Goal: Task Accomplishment & Management: Complete application form

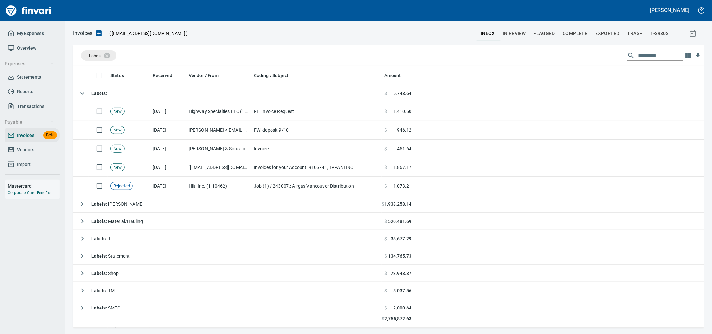
scroll to position [256, 619]
click at [37, 154] on span "Vendors" at bounding box center [32, 150] width 49 height 8
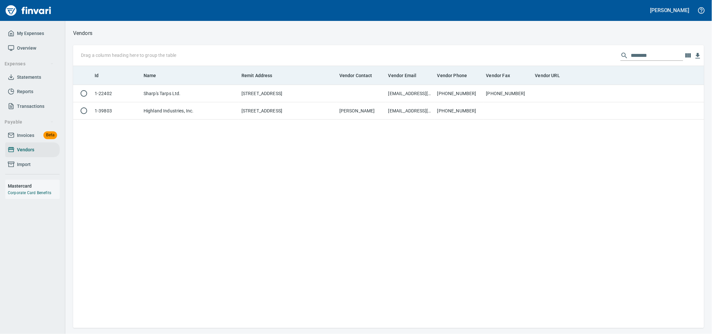
scroll to position [256, 619]
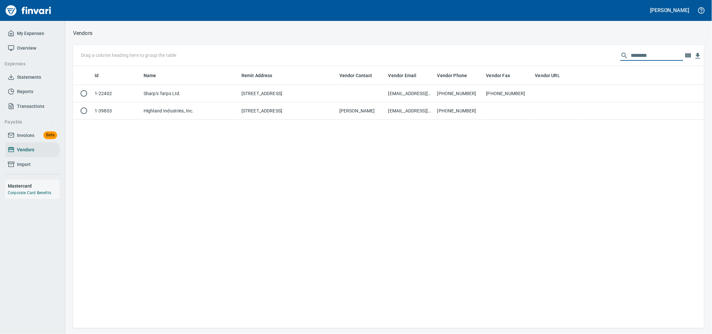
drag, startPoint x: 643, startPoint y: 54, endPoint x: 409, endPoint y: 44, distance: 234.3
click at [409, 44] on div "Vendors Drag a column heading here to group the table ******** Id Name Remit Ad…" at bounding box center [388, 178] width 647 height 299
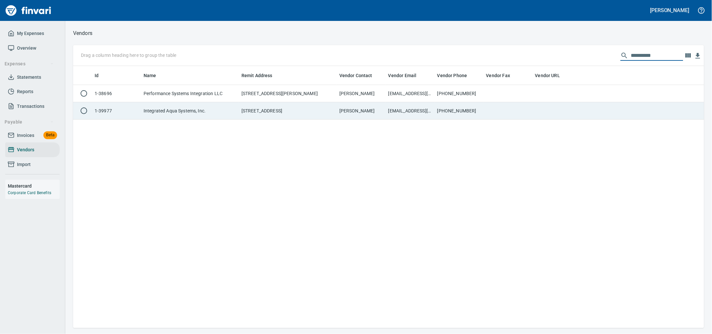
type input "**********"
click at [149, 118] on td "Integrated Aqua Systems, Inc." at bounding box center [190, 110] width 98 height 17
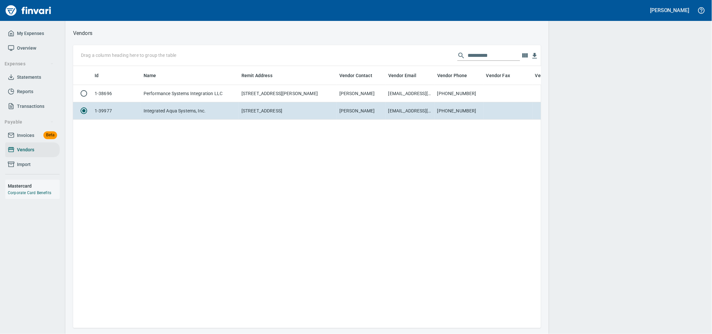
scroll to position [249, 462]
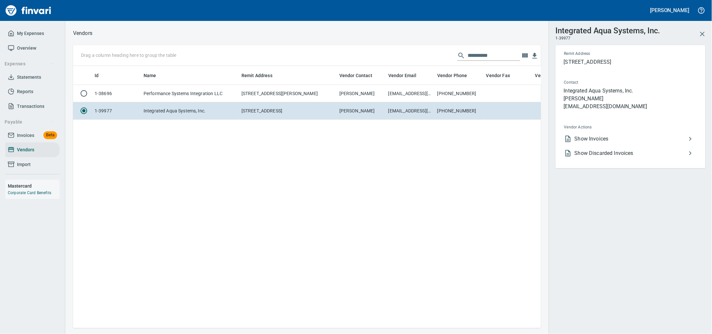
click at [600, 143] on span "Show Invoices" at bounding box center [631, 139] width 112 height 8
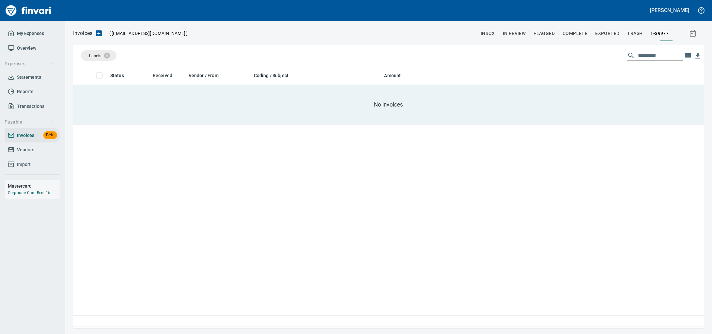
scroll to position [256, 619]
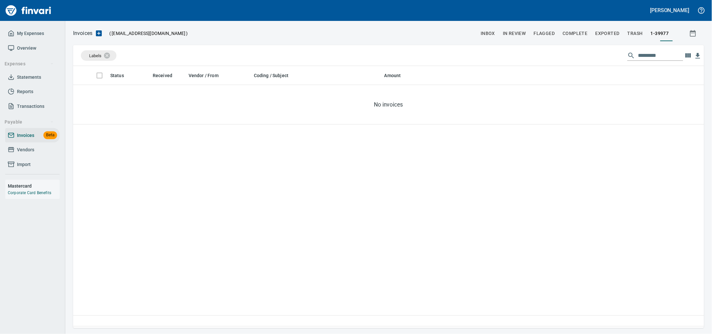
click at [18, 154] on span "Vendors" at bounding box center [25, 150] width 17 height 8
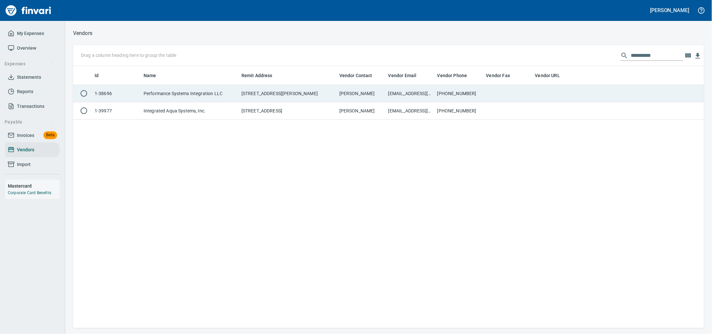
scroll to position [256, 619]
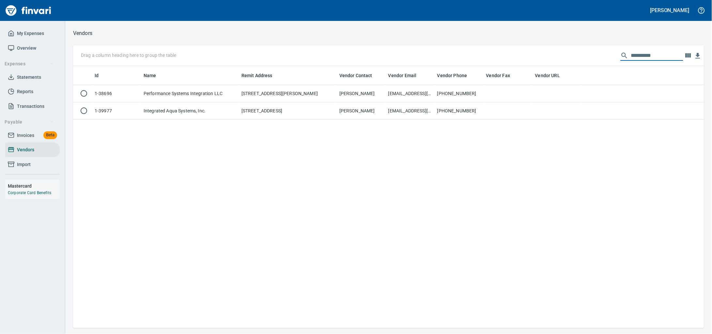
drag, startPoint x: 650, startPoint y: 54, endPoint x: 356, endPoint y: 58, distance: 294.8
click at [358, 61] on div "**********" at bounding box center [388, 55] width 631 height 21
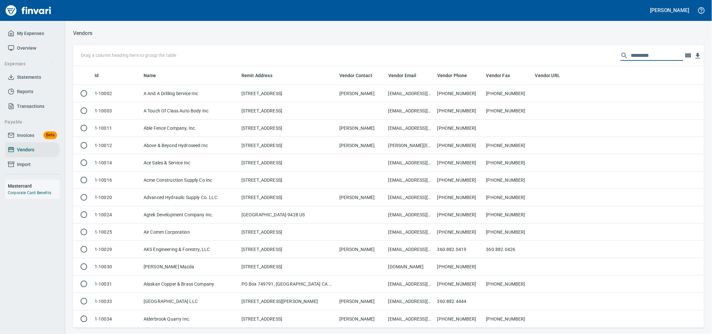
click at [26, 139] on span "Invoices" at bounding box center [25, 135] width 17 height 8
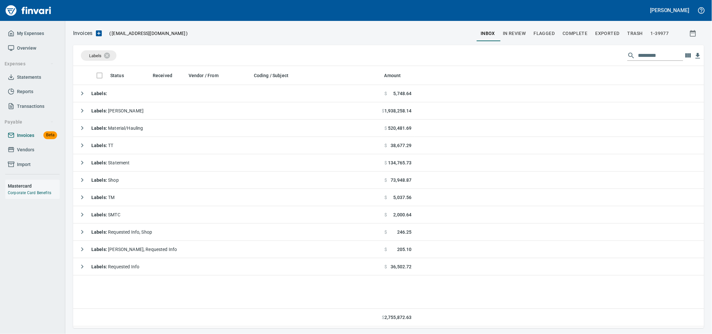
scroll to position [256, 619]
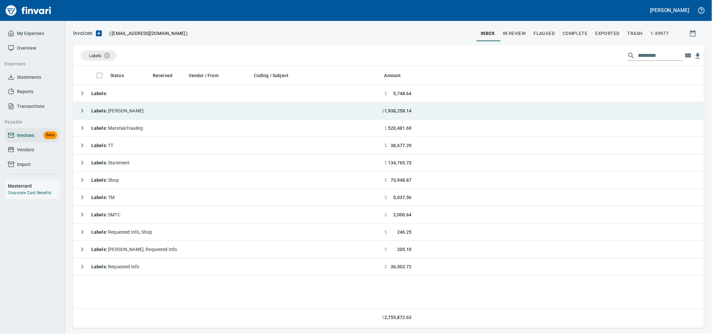
click at [153, 111] on td "Labels : Heidi" at bounding box center [227, 110] width 309 height 17
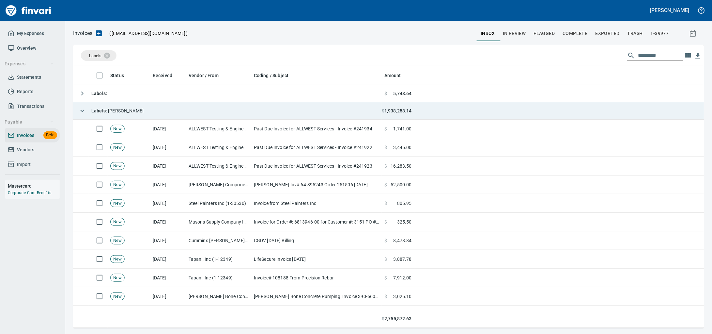
click at [153, 111] on td "Labels : Heidi" at bounding box center [227, 110] width 309 height 17
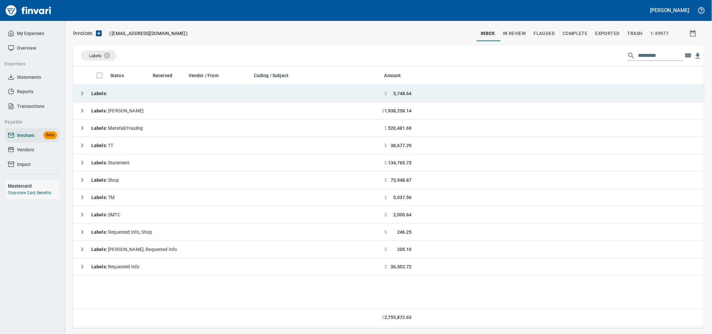
click at [147, 98] on td "Labels :" at bounding box center [227, 93] width 309 height 17
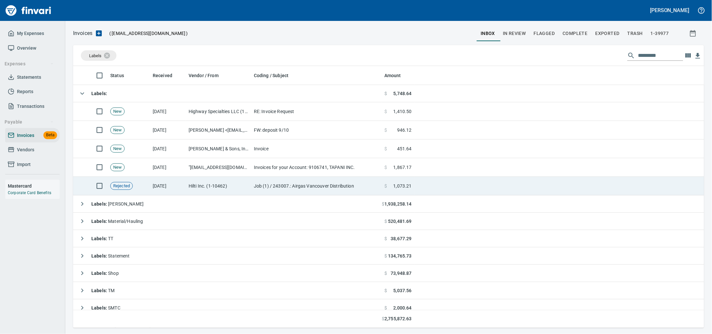
click at [158, 191] on td "[DATE]" at bounding box center [168, 186] width 36 height 19
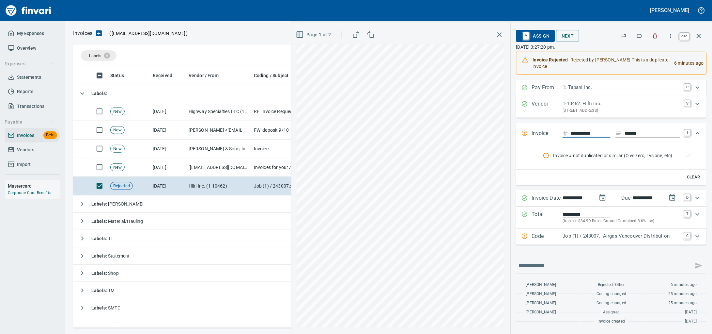
scroll to position [256, 619]
click at [696, 35] on icon "button" at bounding box center [699, 36] width 8 height 8
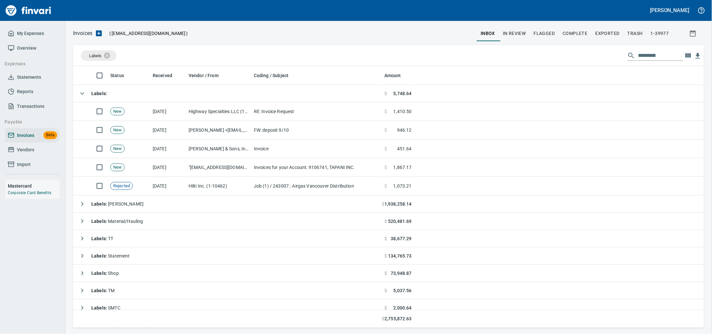
scroll to position [256, 619]
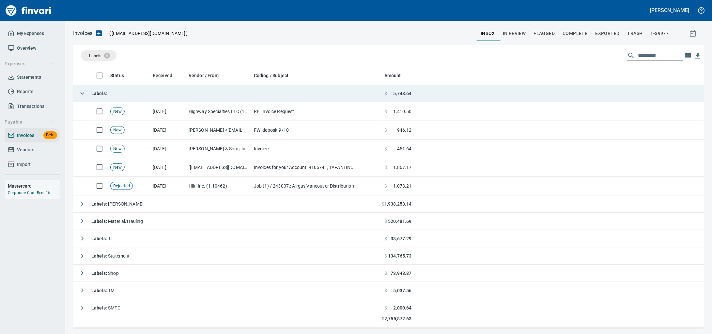
click at [134, 90] on td "Labels :" at bounding box center [227, 93] width 309 height 17
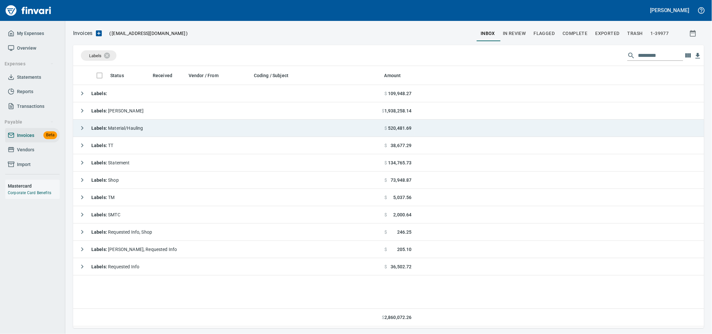
click at [201, 127] on td "Labels : Material/Hauling" at bounding box center [227, 127] width 309 height 17
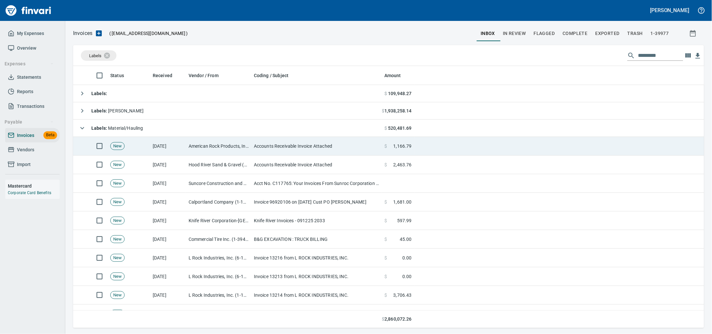
click at [249, 145] on td "American Rock Products, Inc. (1-10054)" at bounding box center [218, 146] width 65 height 19
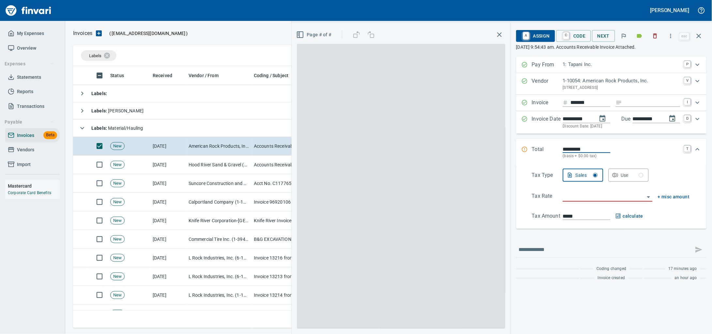
scroll to position [256, 619]
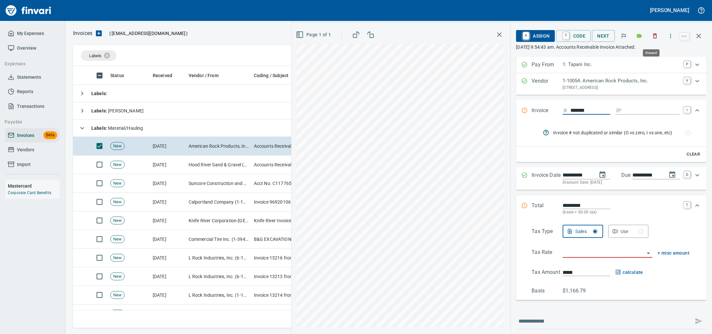
click at [654, 39] on icon "button" at bounding box center [656, 36] width 4 height 5
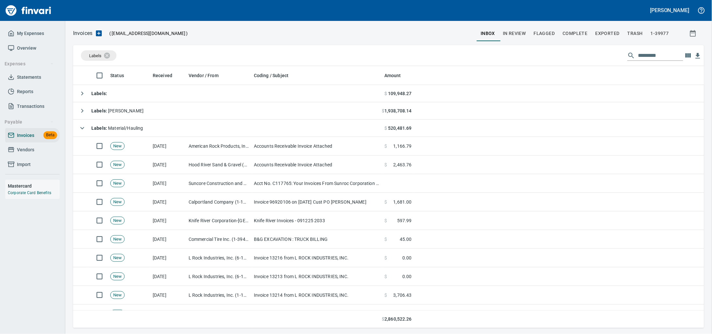
scroll to position [256, 619]
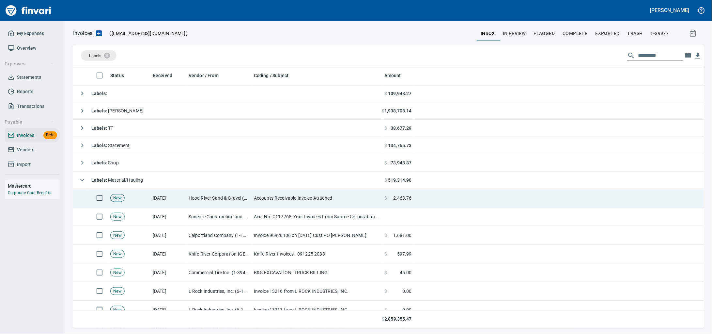
drag, startPoint x: 227, startPoint y: 196, endPoint x: 252, endPoint y: 191, distance: 25.2
click at [227, 197] on td "Hood River Sand & Gravel (1-10470)" at bounding box center [218, 198] width 65 height 19
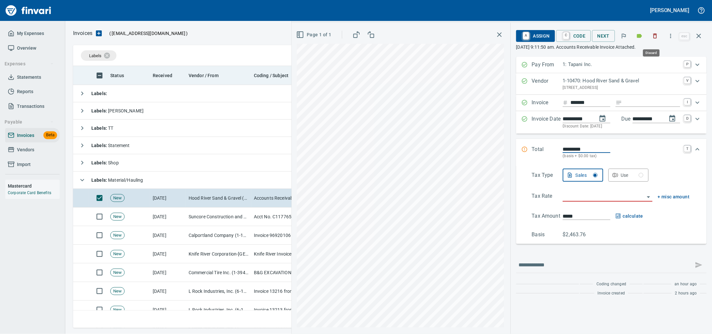
click at [652, 39] on icon "button" at bounding box center [655, 36] width 7 height 7
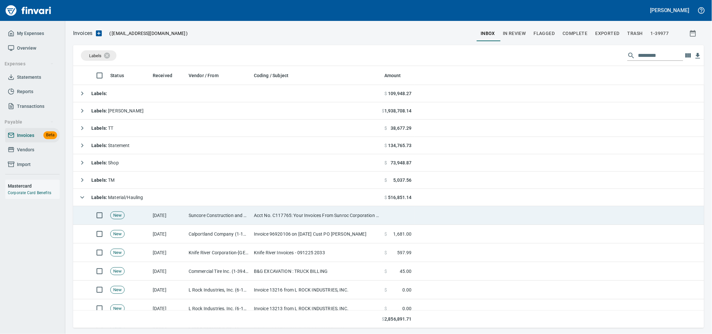
click at [235, 219] on td "Suncore Construction and Materials Inc. (1-38881)" at bounding box center [218, 215] width 65 height 19
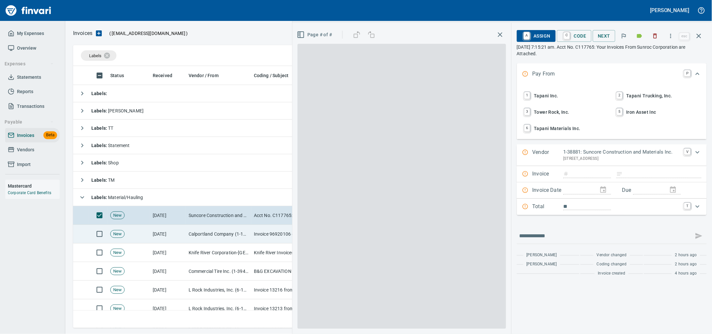
click at [240, 236] on td "Calportland Company (1-11224)" at bounding box center [218, 234] width 65 height 19
click at [240, 235] on td "Calportland Company (1-11224)" at bounding box center [218, 234] width 65 height 19
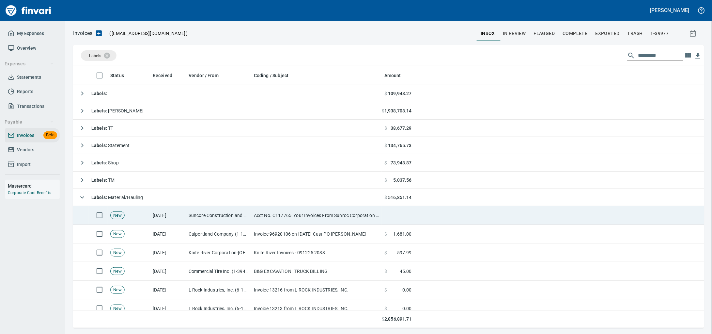
click at [239, 234] on td "Calportland Company (1-11224)" at bounding box center [218, 234] width 65 height 19
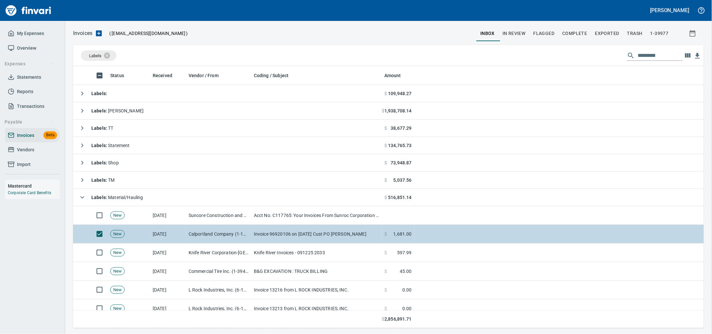
click at [375, 232] on td "Invoice 96920106 on 09-10-25 Cust PO DAVID RUONAVA" at bounding box center [316, 234] width 131 height 19
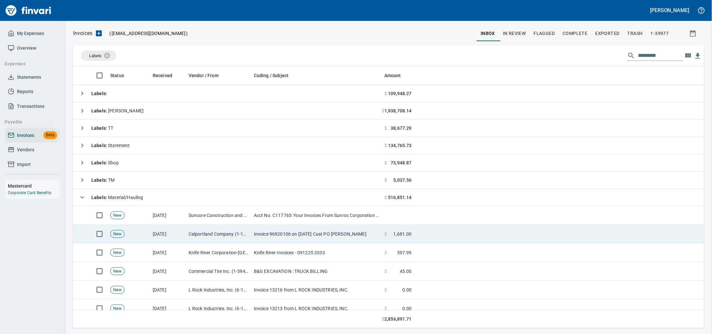
click at [294, 239] on td "Invoice 96920106 on 09-10-25 Cust PO DAVID RUONAVA" at bounding box center [316, 234] width 131 height 19
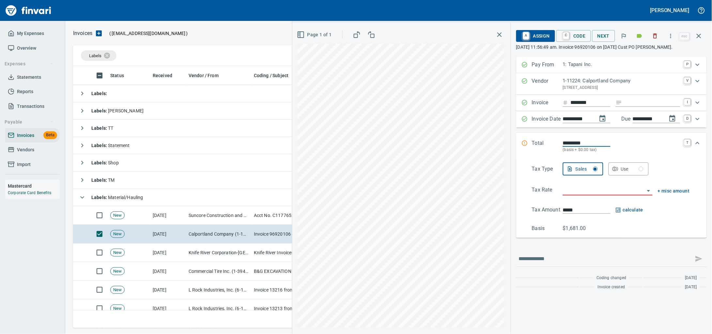
click at [625, 107] on input "Expand" at bounding box center [652, 103] width 55 height 8
type input "*"
click at [534, 264] on input "text" at bounding box center [605, 258] width 172 height 10
type input "**********"
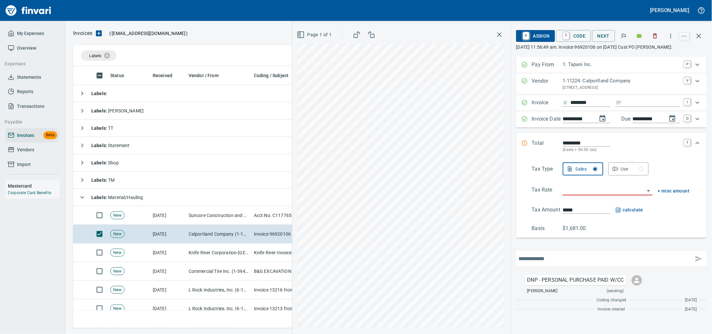
scroll to position [16, 0]
click at [652, 37] on icon "button" at bounding box center [655, 36] width 7 height 7
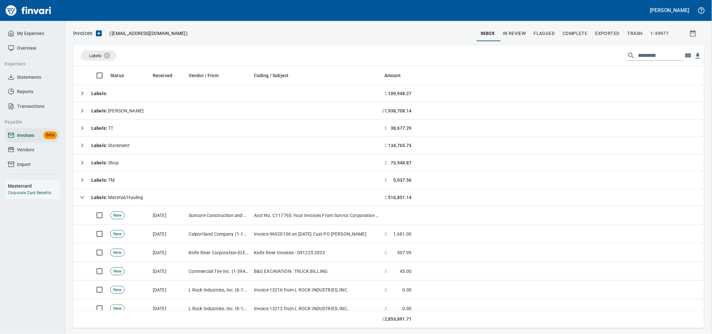
scroll to position [256, 619]
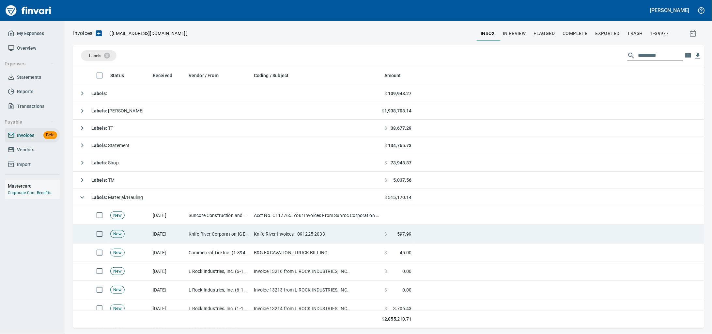
drag, startPoint x: 223, startPoint y: 236, endPoint x: 445, endPoint y: 234, distance: 222.7
click at [223, 236] on td "Knife River Corporation-Northwest (1-10573)" at bounding box center [218, 234] width 65 height 19
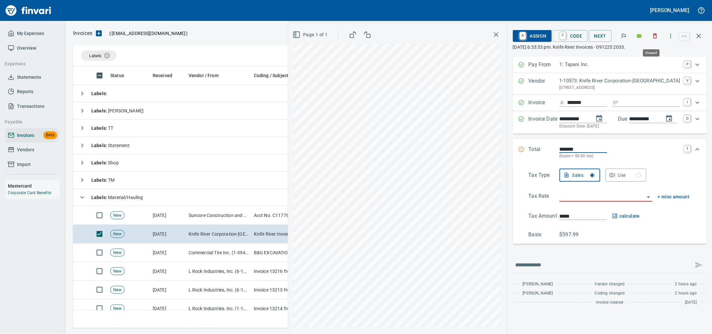
click at [652, 38] on icon "button" at bounding box center [655, 36] width 7 height 7
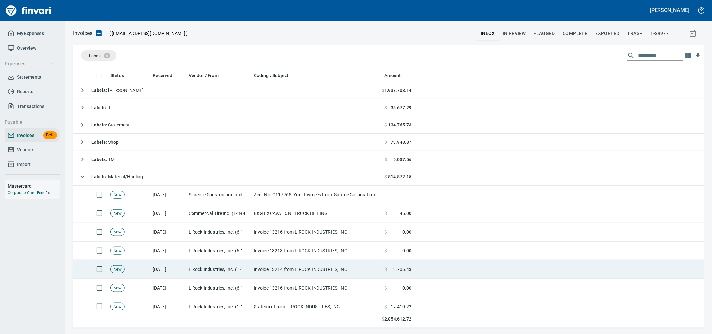
scroll to position [40, 0]
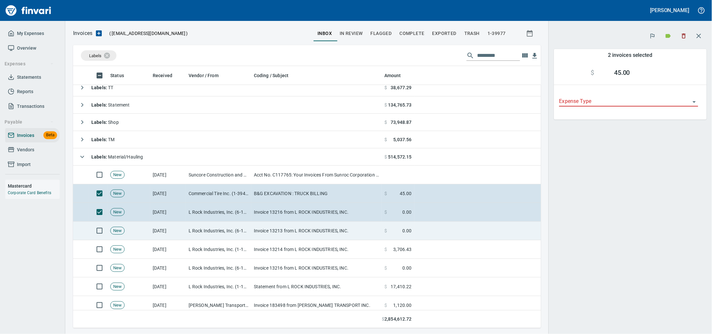
scroll to position [256, 456]
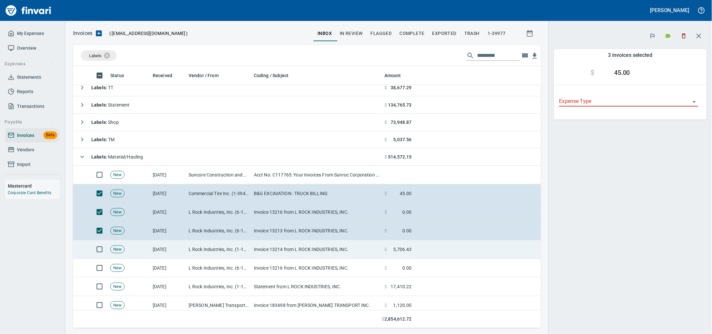
click at [98, 258] on td at bounding box center [98, 249] width 19 height 19
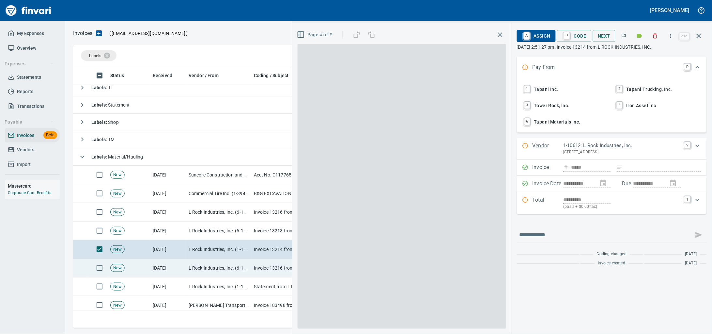
scroll to position [1, 1]
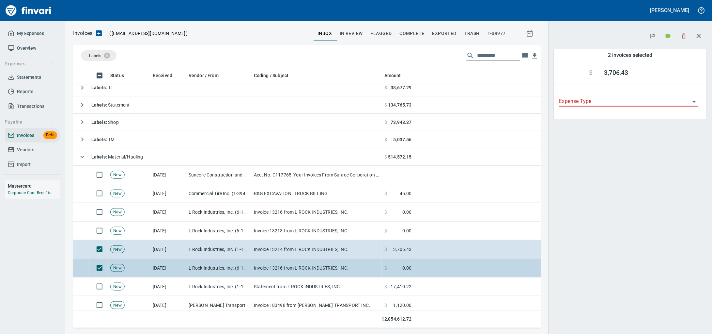
scroll to position [256, 456]
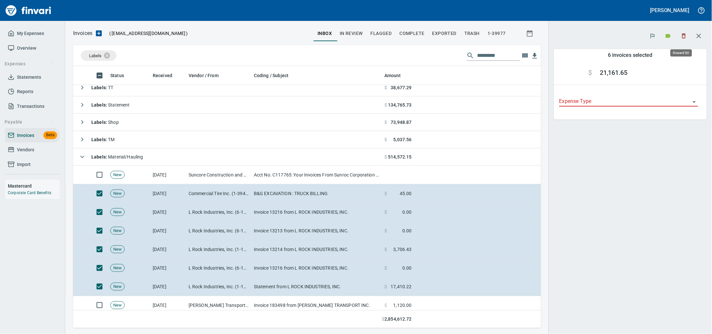
click at [682, 38] on icon "button" at bounding box center [684, 36] width 7 height 7
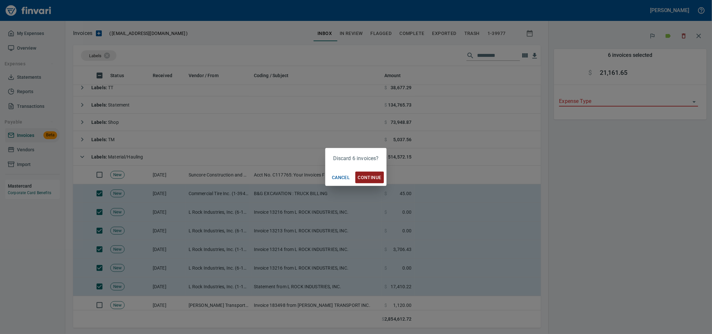
scroll to position [256, 456]
drag, startPoint x: 367, startPoint y: 178, endPoint x: 361, endPoint y: 180, distance: 6.3
click at [367, 177] on span "Continue" at bounding box center [370, 177] width 24 height 8
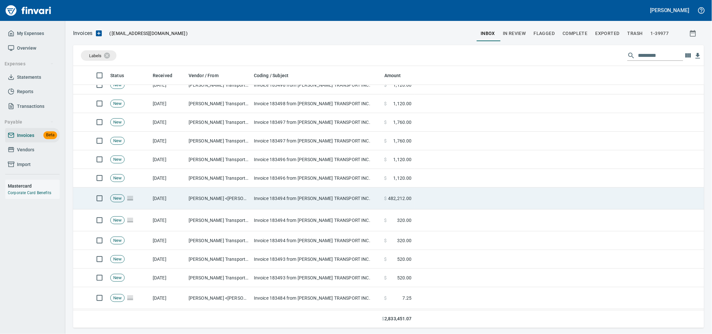
scroll to position [163, 0]
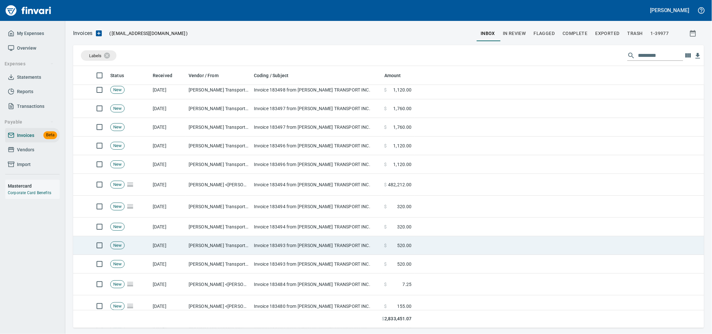
drag, startPoint x: 307, startPoint y: 250, endPoint x: 310, endPoint y: 248, distance: 3.9
click at [308, 249] on td "Invoice 183493 from TAYLOR TRANSPORT INC." at bounding box center [316, 245] width 131 height 19
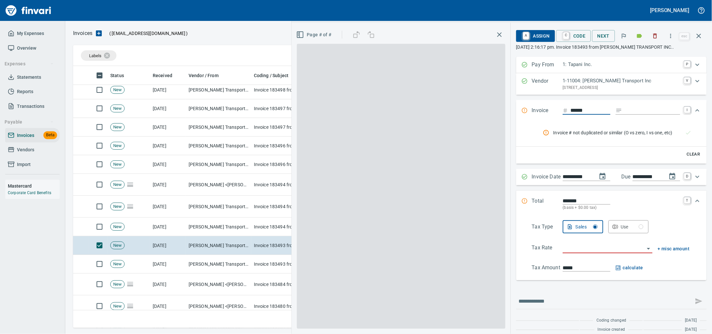
scroll to position [256, 619]
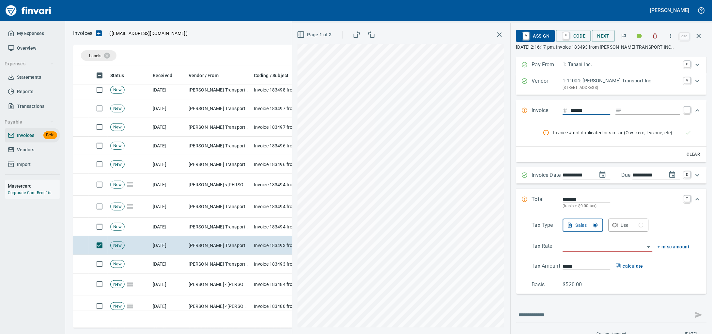
drag, startPoint x: 622, startPoint y: 117, endPoint x: 618, endPoint y: 117, distance: 4.3
click at [625, 115] on input "Expand" at bounding box center [652, 110] width 55 height 8
type input "******"
click at [573, 115] on input "******" at bounding box center [591, 110] width 40 height 8
type input "******"
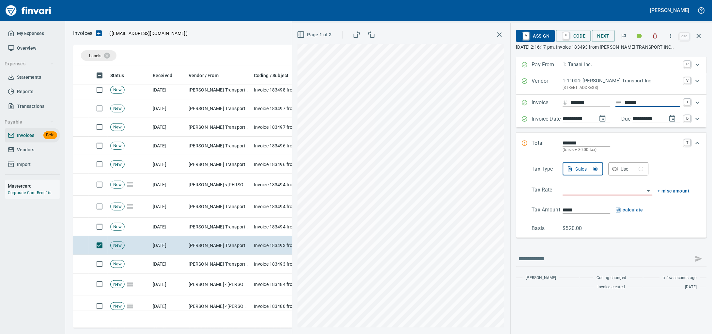
click at [572, 195] on input "search" at bounding box center [604, 190] width 82 height 9
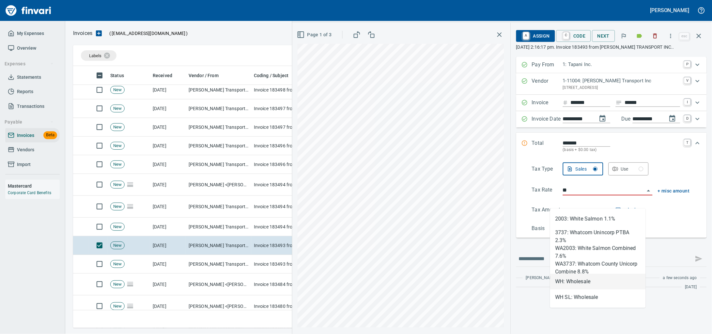
click at [578, 281] on li "WH: Wholesale" at bounding box center [598, 282] width 96 height 16
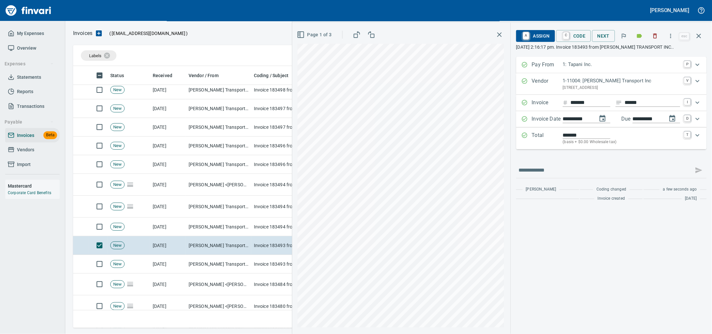
type input "**********"
click at [532, 36] on span "A Assign" at bounding box center [536, 35] width 28 height 11
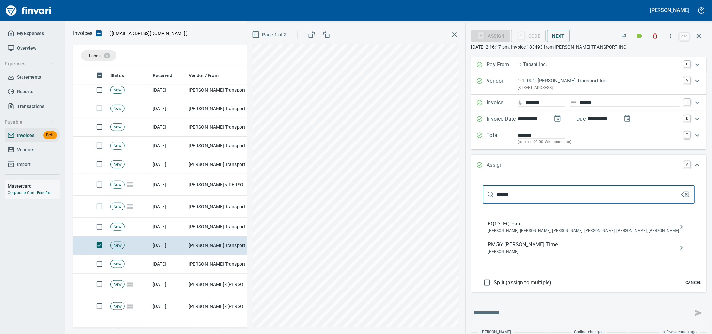
type input "******"
click at [552, 248] on span "PM56: Erik Somers Time" at bounding box center [583, 245] width 191 height 8
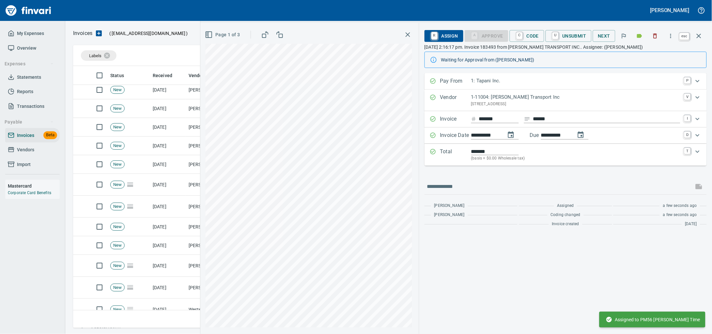
click at [703, 39] on button "button" at bounding box center [699, 36] width 16 height 16
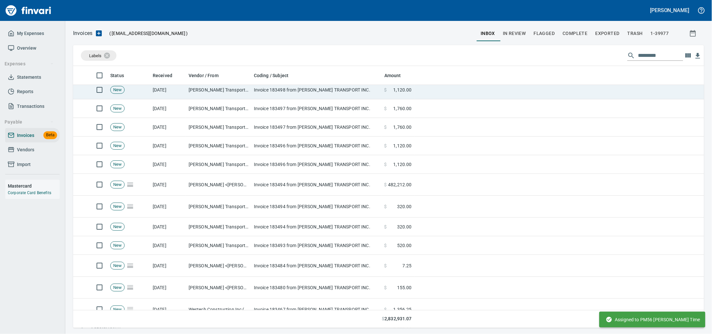
scroll to position [256, 619]
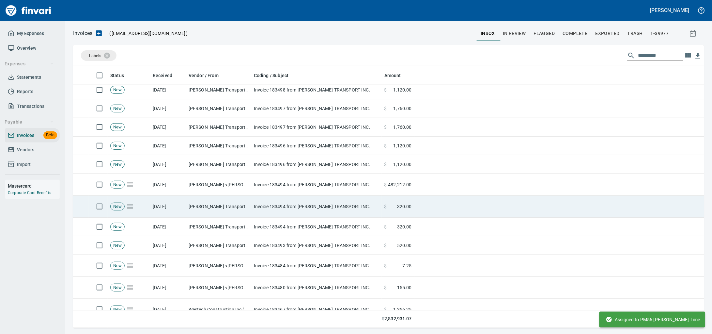
click at [306, 212] on td "Invoice 183494 from TAYLOR TRANSPORT INC." at bounding box center [316, 207] width 131 height 22
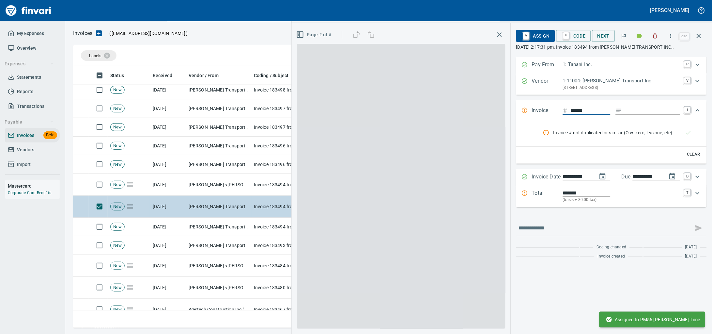
scroll to position [256, 619]
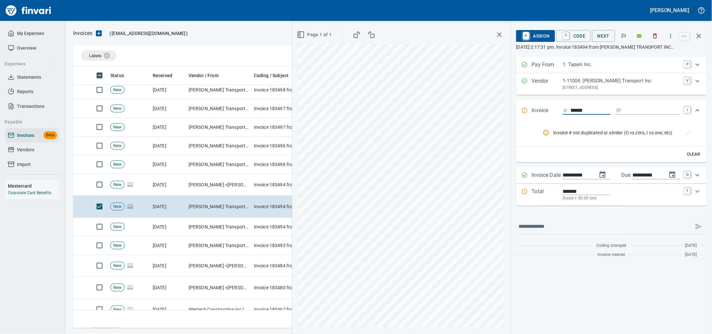
click at [577, 115] on input "******" at bounding box center [591, 110] width 40 height 8
click at [582, 115] on input "******" at bounding box center [591, 110] width 40 height 8
type input "******"
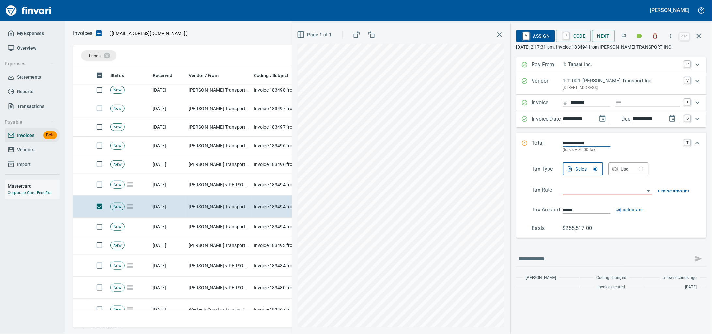
type input "**********"
click at [633, 107] on input "Expand" at bounding box center [652, 103] width 55 height 8
type input "******"
click at [573, 147] on input "**********" at bounding box center [587, 143] width 48 height 8
click at [488, 155] on div "**********" at bounding box center [503, 178] width 420 height 311
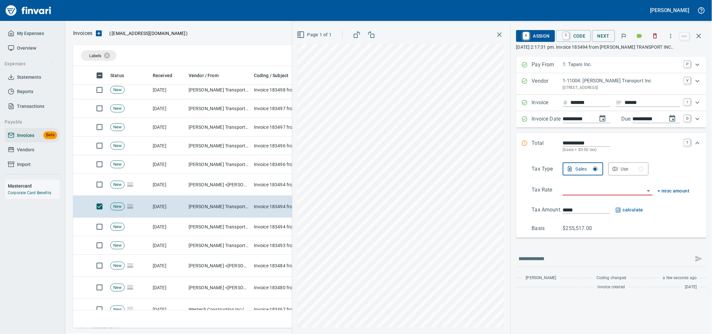
type input "*******"
click at [580, 195] on input "search" at bounding box center [604, 190] width 82 height 9
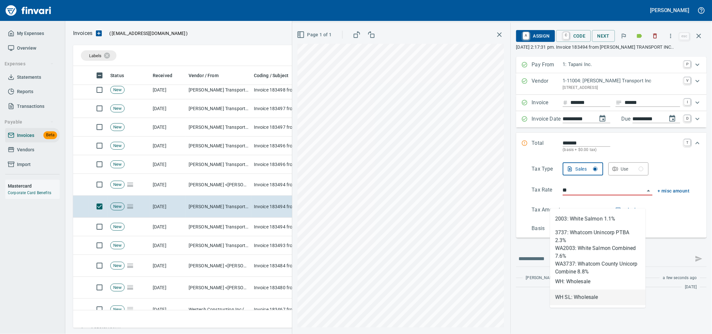
click at [575, 285] on li "WH: Wholesale" at bounding box center [598, 282] width 96 height 16
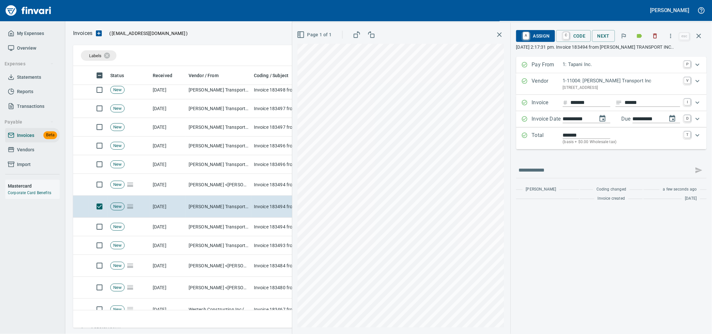
type input "**********"
click at [539, 34] on span "A Assign" at bounding box center [536, 35] width 28 height 11
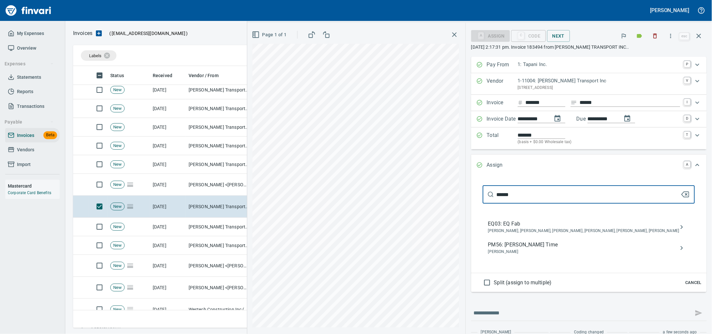
type input "******"
click at [542, 248] on span "PM56: Erik Somers Time" at bounding box center [583, 245] width 191 height 8
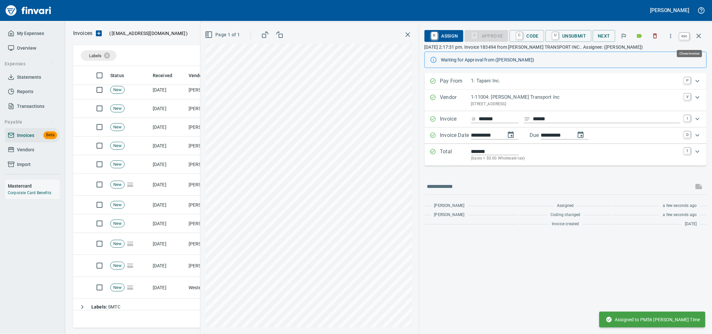
click at [697, 38] on icon "button" at bounding box center [699, 36] width 5 height 5
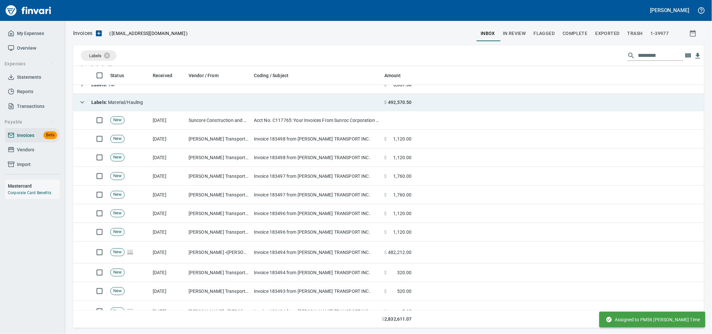
scroll to position [81, 0]
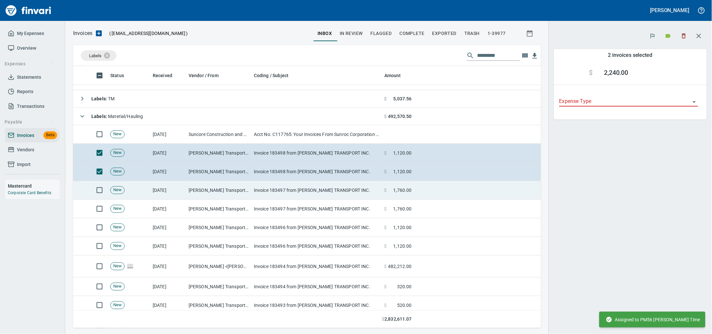
scroll to position [256, 456]
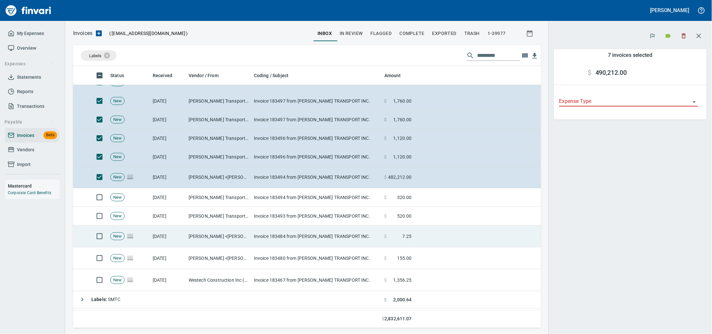
scroll to position [204, 0]
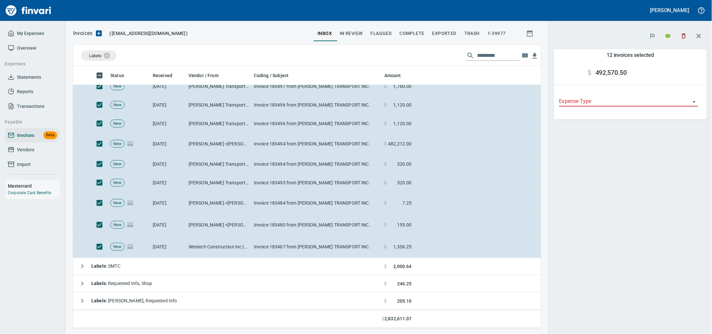
click at [682, 35] on icon "button" at bounding box center [684, 36] width 4 height 5
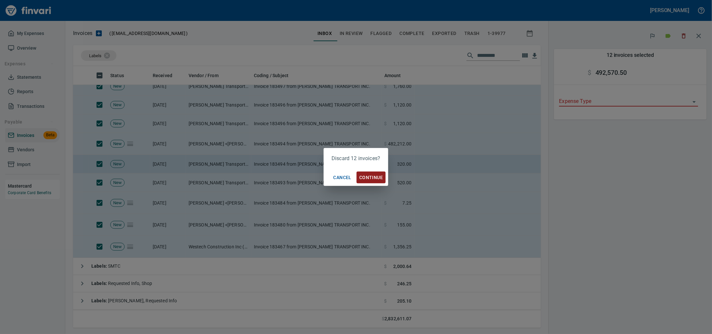
click at [361, 175] on span "Continue" at bounding box center [371, 177] width 24 height 8
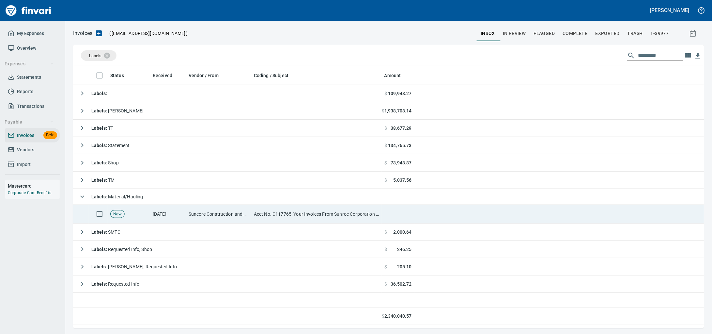
scroll to position [1, 1]
click at [229, 222] on td "Suncore Construction and Materials Inc. (1-38881)" at bounding box center [218, 214] width 65 height 19
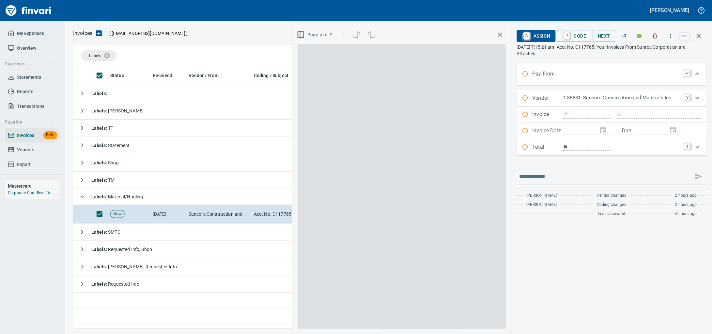
scroll to position [256, 619]
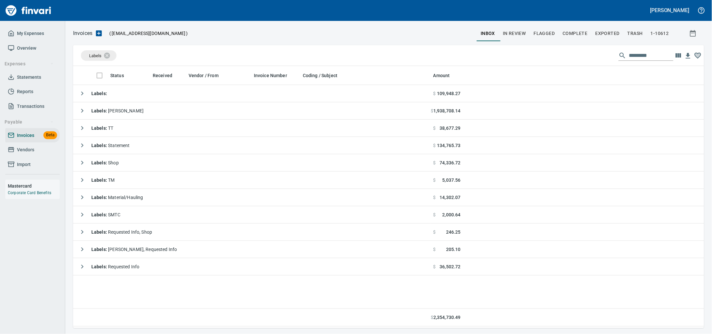
scroll to position [256, 619]
click at [43, 154] on span "Vendors" at bounding box center [32, 150] width 49 height 8
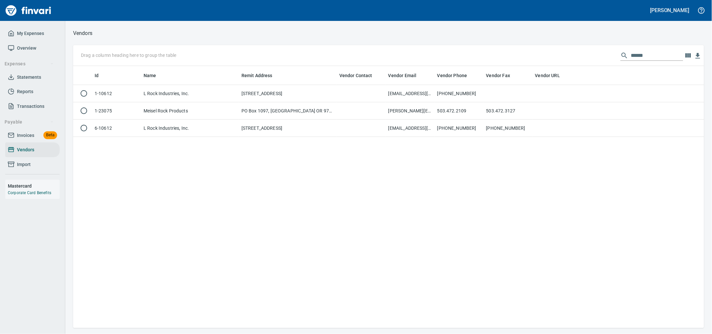
scroll to position [256, 619]
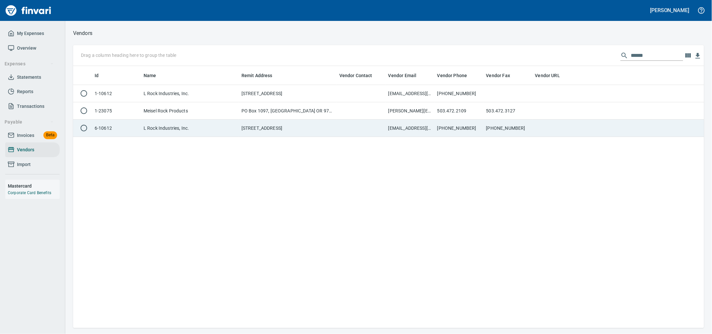
click at [299, 130] on td "[STREET_ADDRESS]" at bounding box center [288, 127] width 98 height 17
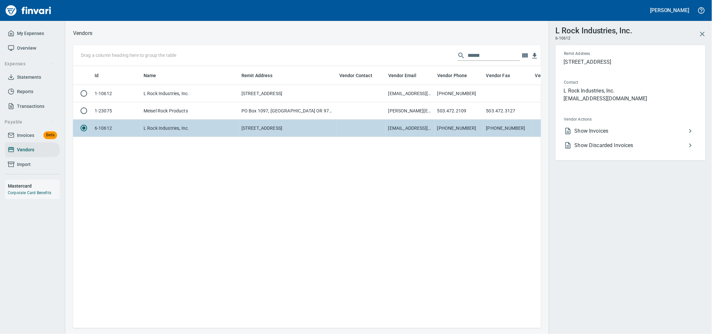
scroll to position [249, 462]
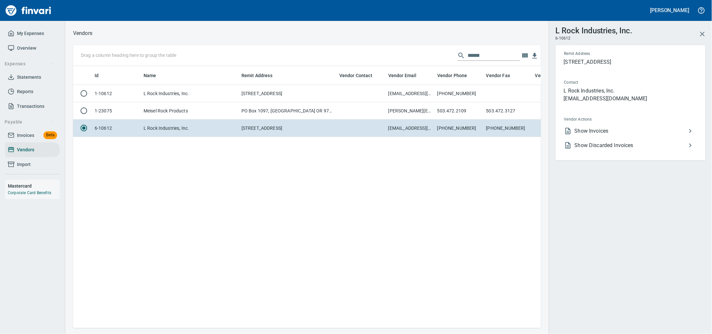
click at [600, 149] on span "Show Discarded Invoices" at bounding box center [631, 145] width 112 height 8
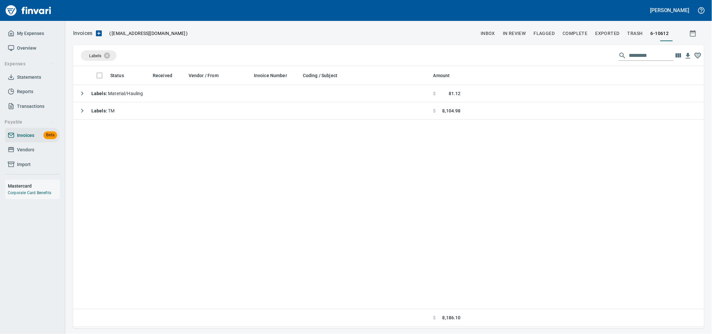
scroll to position [256, 619]
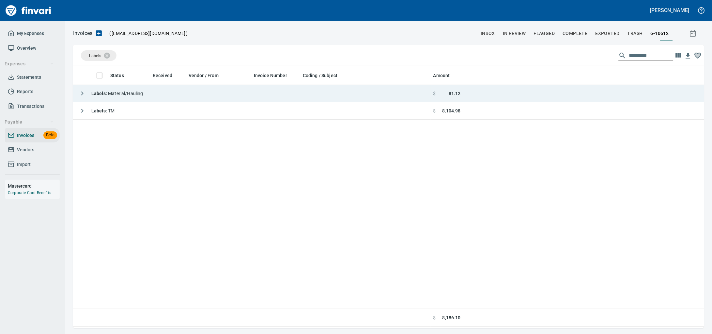
click at [255, 100] on td "Labels : Material/Hauling" at bounding box center [252, 93] width 358 height 17
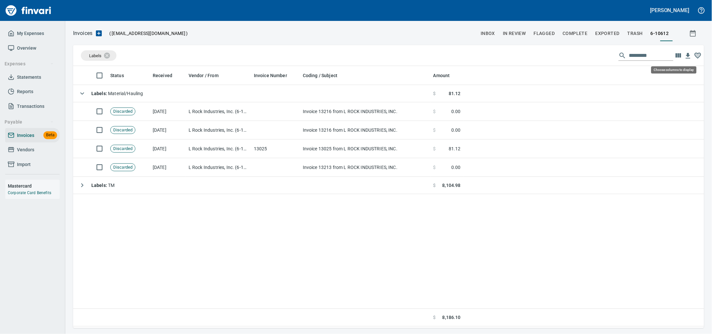
click at [677, 54] on icon "button" at bounding box center [679, 55] width 6 height 4
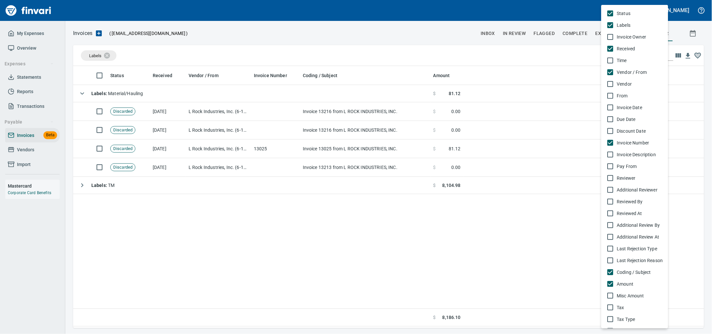
click at [644, 146] on span "Invoice Number" at bounding box center [640, 142] width 46 height 7
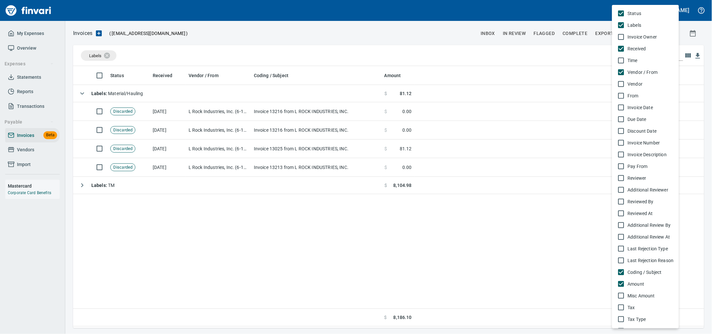
click at [644, 146] on span "Invoice Number" at bounding box center [651, 142] width 46 height 7
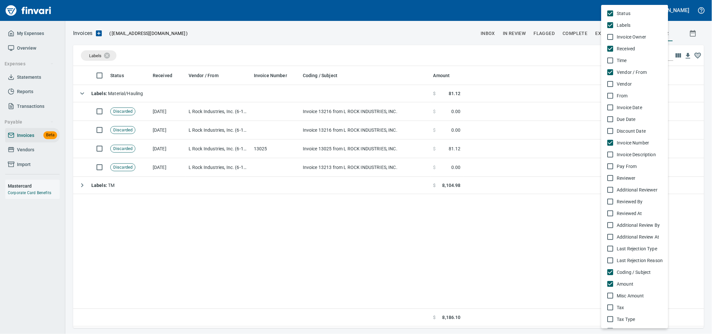
click at [7, 160] on div at bounding box center [356, 167] width 712 height 334
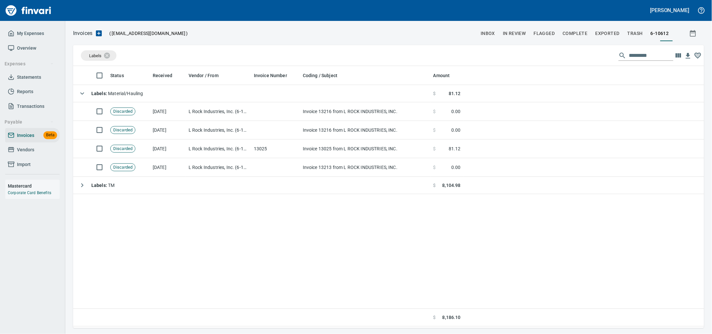
click at [24, 156] on div "Status Labels Invoice Owner Received Time Vendor / From Vendor From Invoice Dat…" at bounding box center [356, 167] width 712 height 334
click at [36, 157] on link "Vendors" at bounding box center [32, 149] width 55 height 15
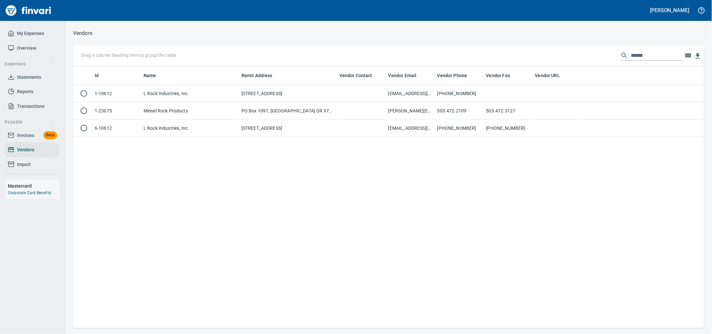
scroll to position [256, 619]
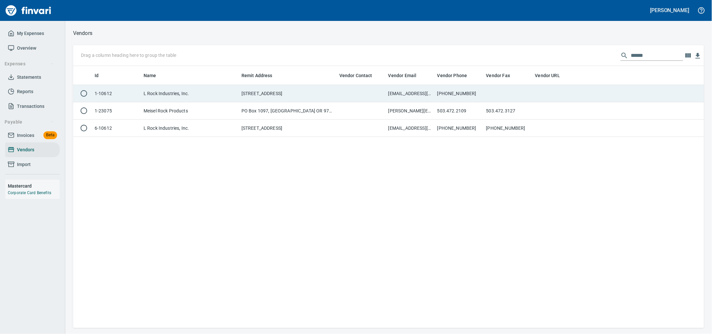
click at [247, 97] on td "[STREET_ADDRESS]" at bounding box center [288, 93] width 98 height 17
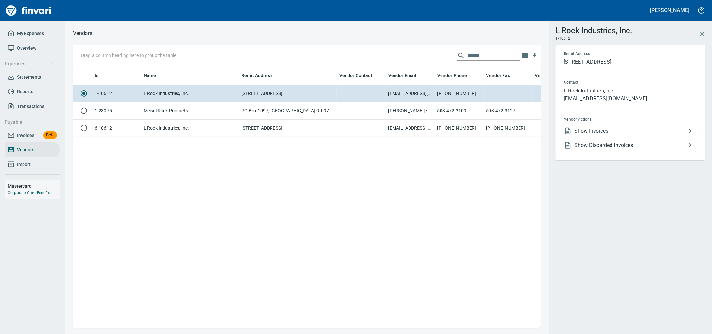
scroll to position [249, 462]
click at [587, 135] on span "Show Invoices" at bounding box center [631, 131] width 112 height 8
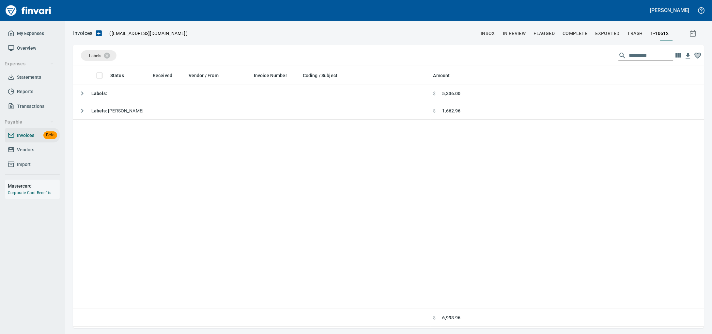
scroll to position [256, 619]
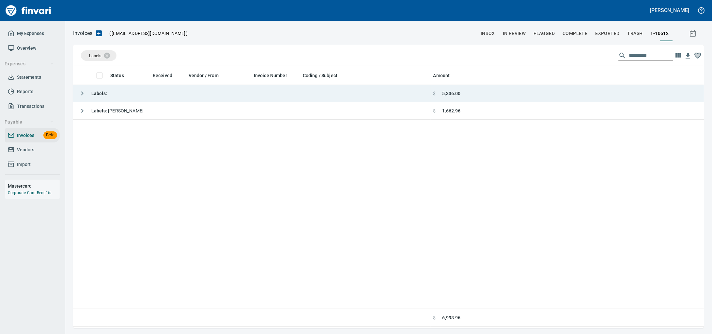
click at [213, 99] on td "Labels :" at bounding box center [252, 93] width 358 height 17
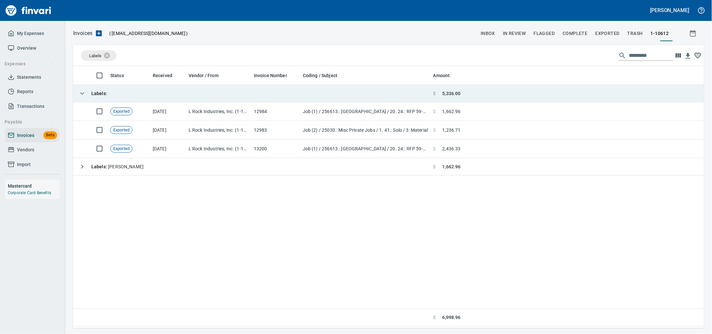
click at [213, 99] on td "Labels :" at bounding box center [252, 93] width 358 height 17
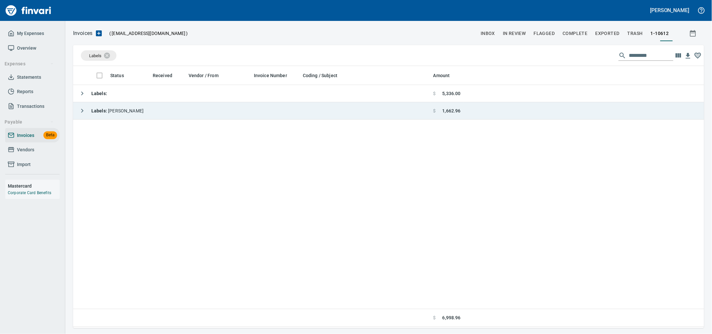
click at [211, 107] on td "Labels : [PERSON_NAME]" at bounding box center [252, 110] width 358 height 17
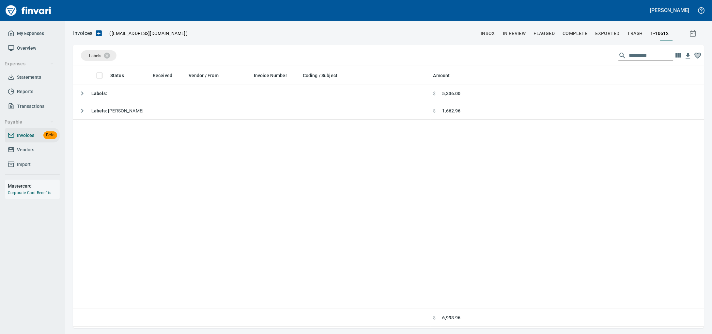
click at [35, 79] on span "Statements" at bounding box center [29, 77] width 24 height 8
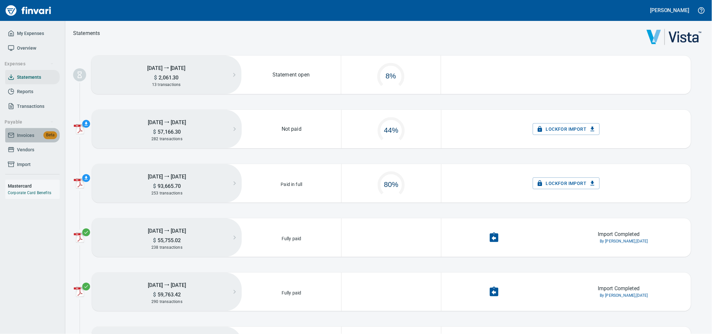
click at [29, 136] on link "Invoices Beta" at bounding box center [32, 135] width 55 height 15
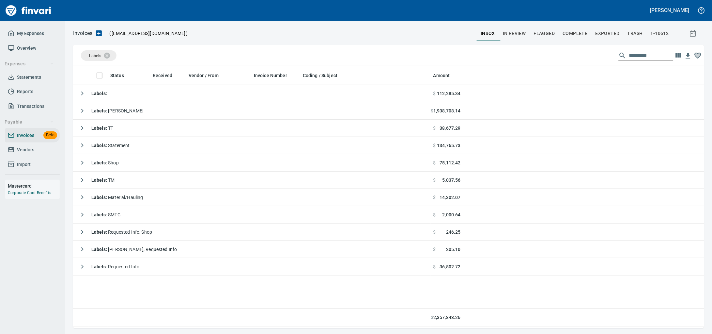
scroll to position [256, 619]
click at [93, 54] on span "Labels" at bounding box center [95, 56] width 21 height 6
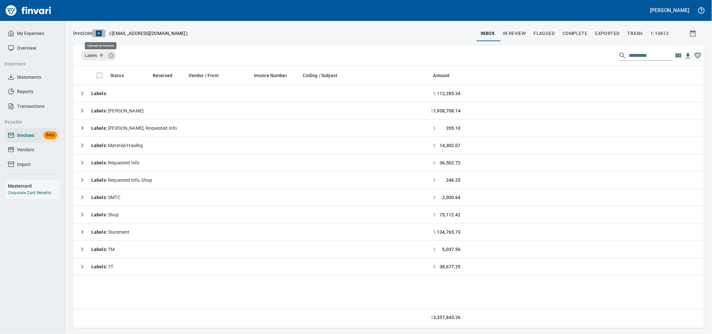
click at [102, 32] on icon "button" at bounding box center [99, 33] width 6 height 6
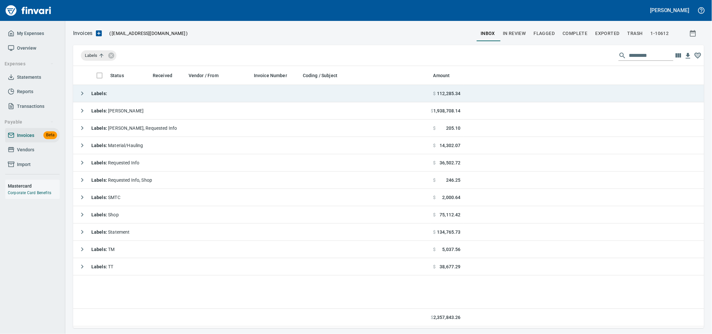
click at [139, 96] on td "Labels :" at bounding box center [252, 93] width 358 height 17
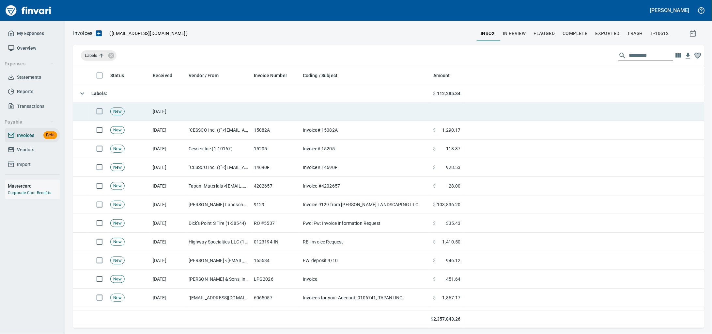
click at [182, 113] on td "[DATE]" at bounding box center [168, 111] width 36 height 19
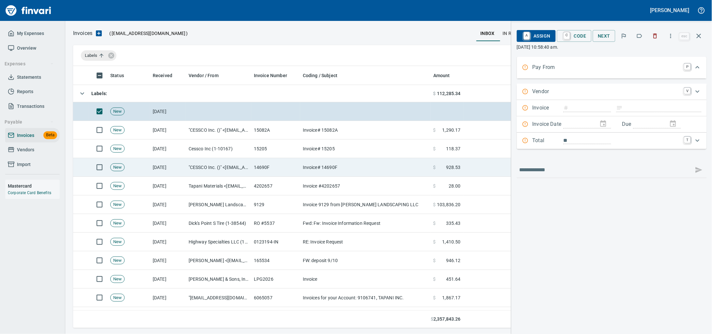
scroll to position [256, 619]
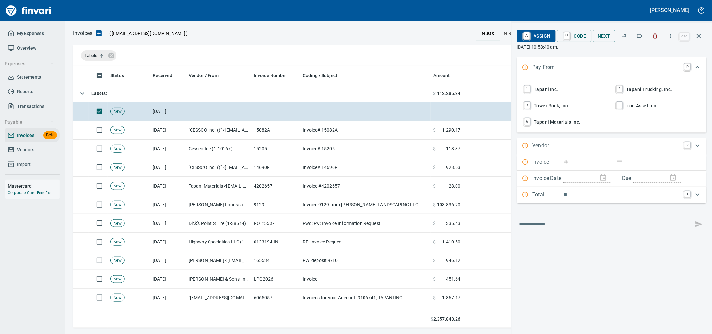
click at [538, 95] on span "1 Tapani Inc." at bounding box center [566, 89] width 86 height 11
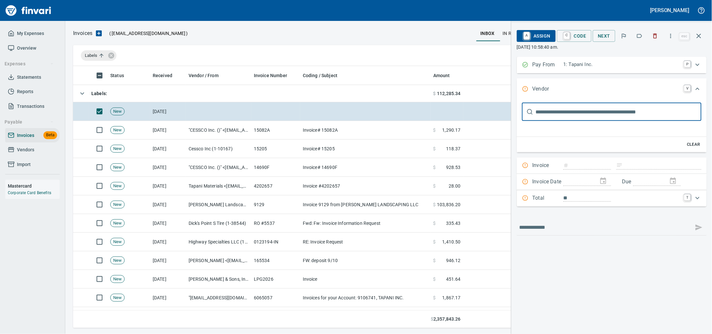
scroll to position [0, 0]
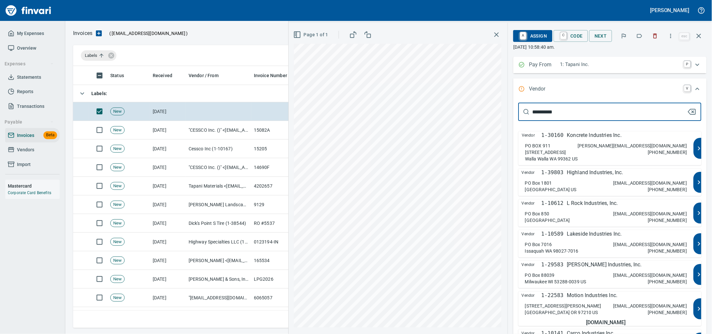
type input "****"
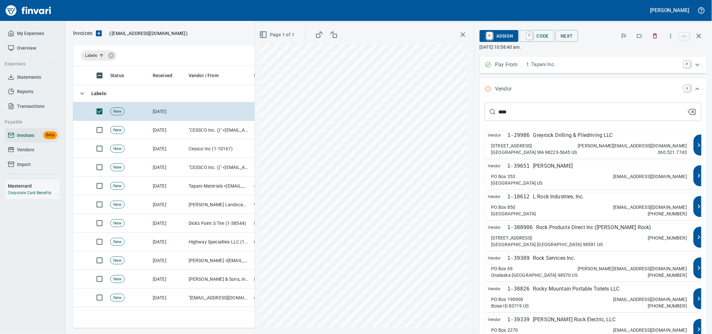
click at [530, 200] on p "1-10612" at bounding box center [519, 197] width 22 height 8
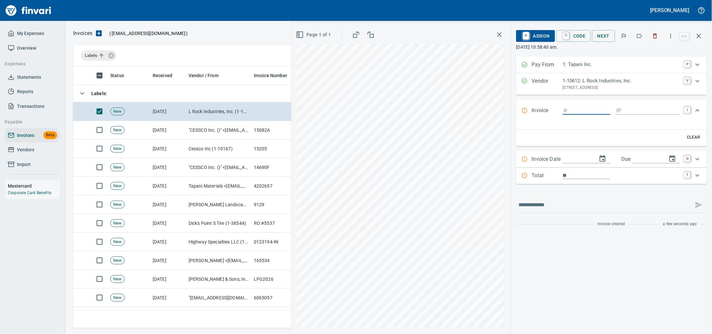
type input "*****"
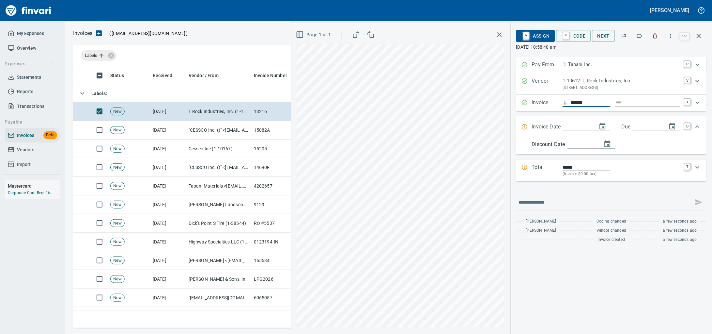
type input "*****"
type input "******"
click at [568, 131] on input "Expand" at bounding box center [577, 127] width 29 height 8
type input "**********"
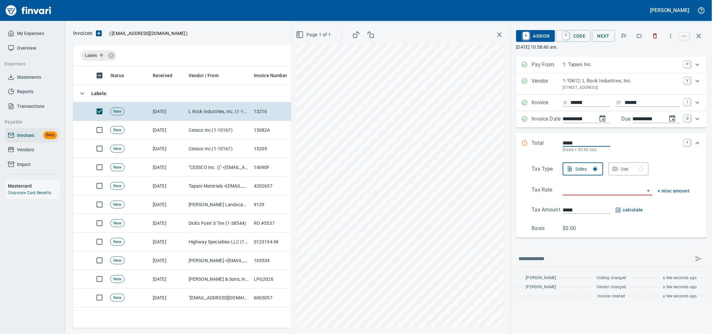
drag, startPoint x: 531, startPoint y: 157, endPoint x: 514, endPoint y: 156, distance: 17.3
click at [522, 153] on div "Total ***** (basis + $0.00 tax) T" at bounding box center [606, 146] width 168 height 14
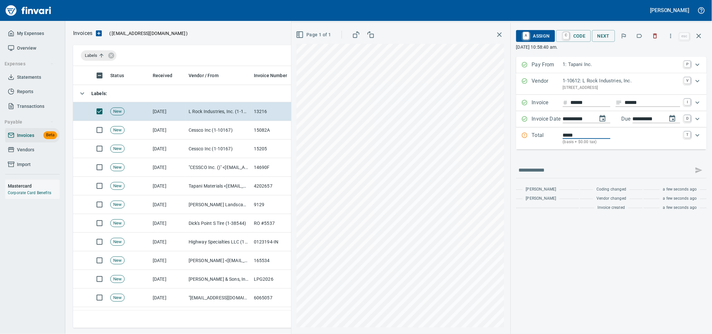
type input "*********"
click at [697, 136] on icon "Expand" at bounding box center [698, 135] width 4 height 2
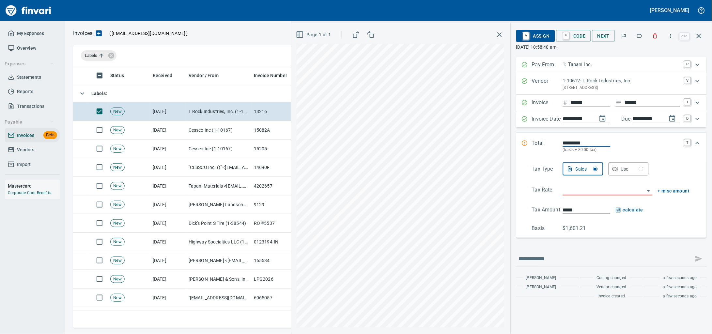
click at [600, 195] on input "search" at bounding box center [604, 190] width 82 height 9
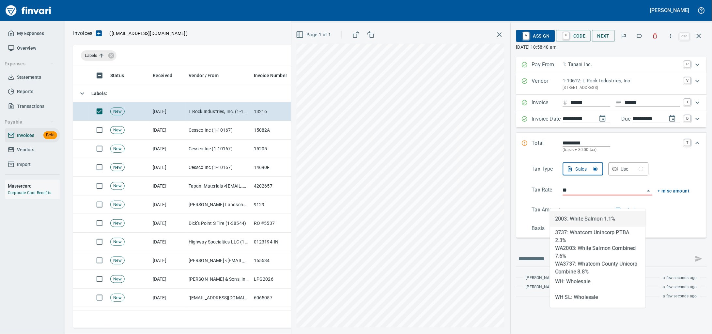
scroll to position [256, 619]
click at [588, 278] on li "WH: Wholesale" at bounding box center [598, 282] width 96 height 16
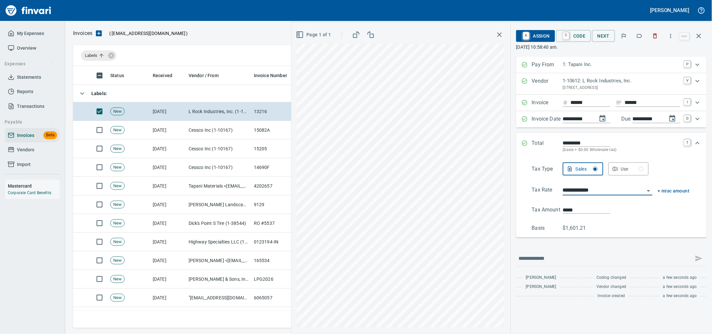
type input "**********"
click at [529, 37] on span "A Assign" at bounding box center [536, 35] width 28 height 11
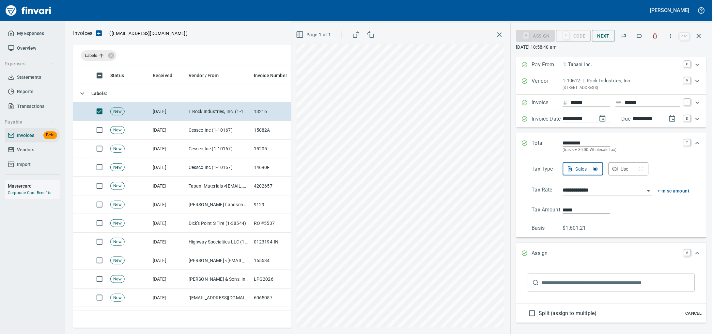
type input "******"
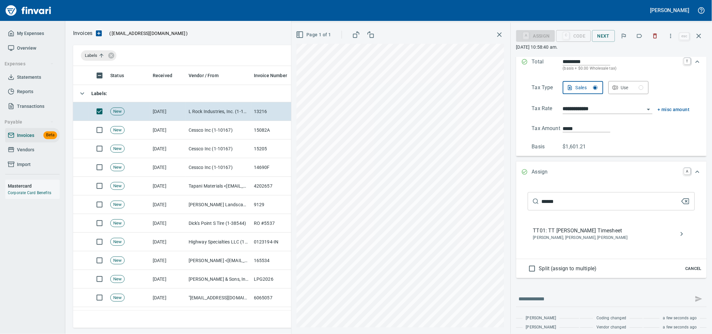
click at [561, 241] on span "[PERSON_NAME], [PERSON_NAME], [PERSON_NAME]" at bounding box center [606, 237] width 146 height 7
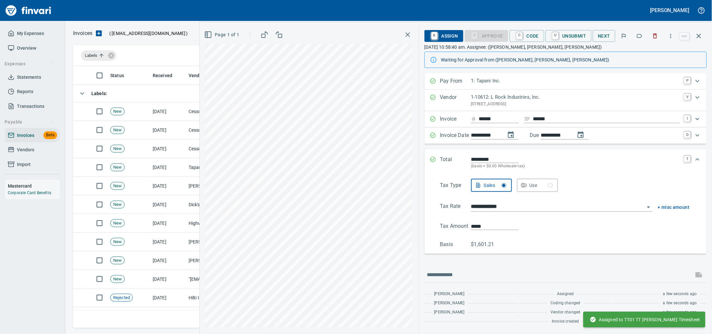
scroll to position [22, 0]
click at [702, 37] on icon "button" at bounding box center [699, 36] width 8 height 8
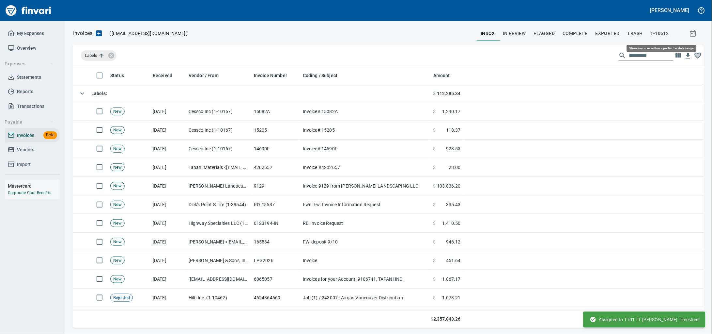
scroll to position [256, 619]
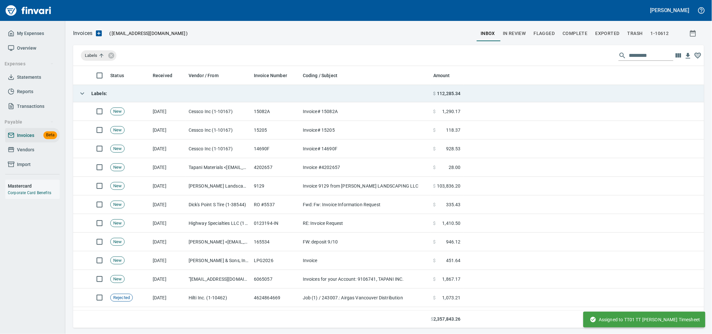
click at [124, 92] on td "Labels :" at bounding box center [252, 93] width 358 height 17
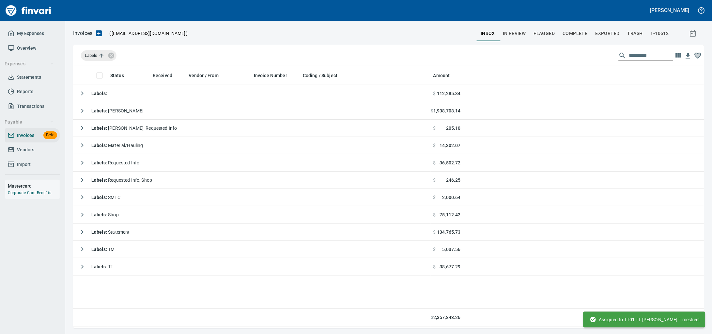
click at [45, 154] on span "Vendors" at bounding box center [32, 150] width 49 height 8
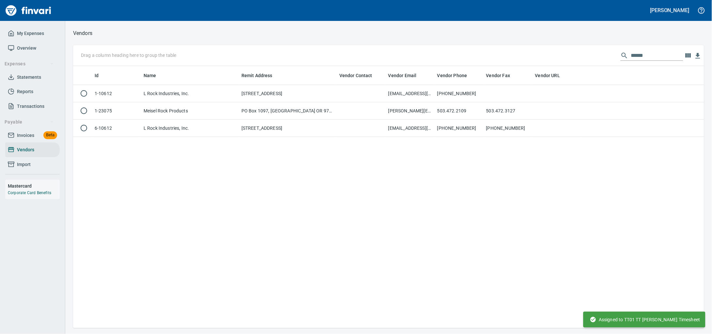
scroll to position [256, 619]
drag, startPoint x: 646, startPoint y: 54, endPoint x: 229, endPoint y: 64, distance: 416.7
click at [226, 70] on div "Drag a column heading here to group the table ****** Id Name Remit Address Vend…" at bounding box center [388, 186] width 631 height 283
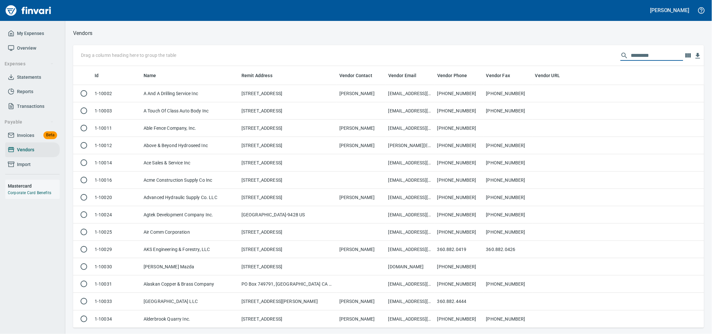
click at [25, 139] on span "Invoices" at bounding box center [25, 135] width 17 height 8
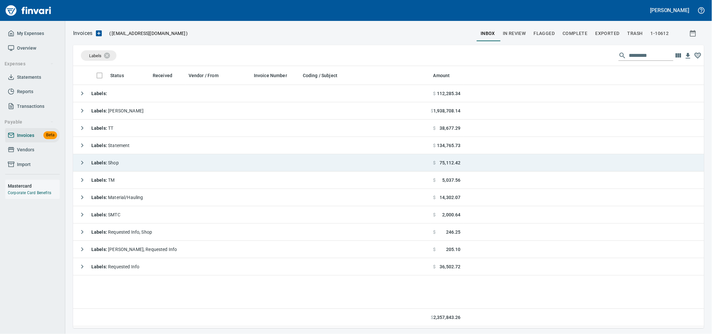
scroll to position [256, 619]
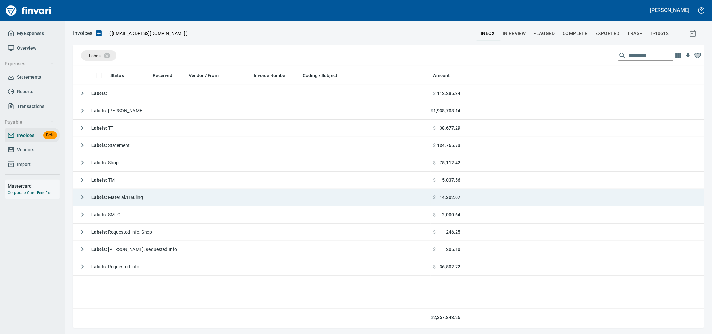
click at [117, 203] on div "Labels : Material/Hauling" at bounding box center [110, 197] width 68 height 13
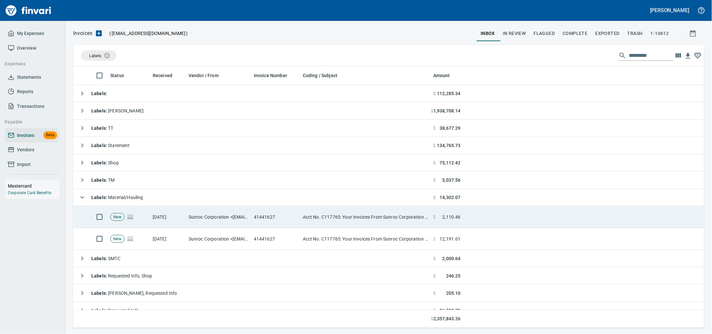
click at [193, 214] on td "Sunroc Corporation <[EMAIL_ADDRESS][DOMAIN_NAME]>" at bounding box center [218, 217] width 65 height 22
